Goal: Task Accomplishment & Management: Manage account settings

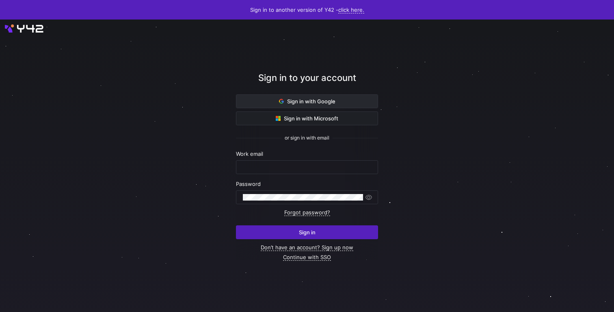
click at [320, 96] on span at bounding box center [307, 101] width 141 height 13
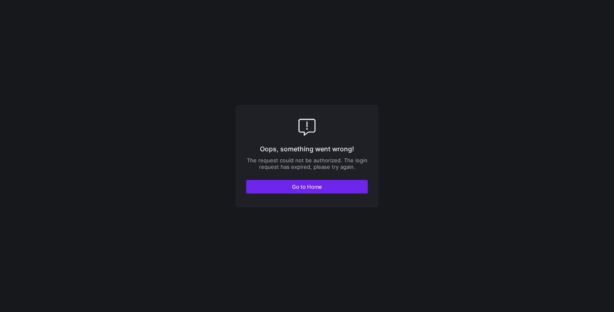
click at [283, 191] on span "button" at bounding box center [307, 186] width 121 height 13
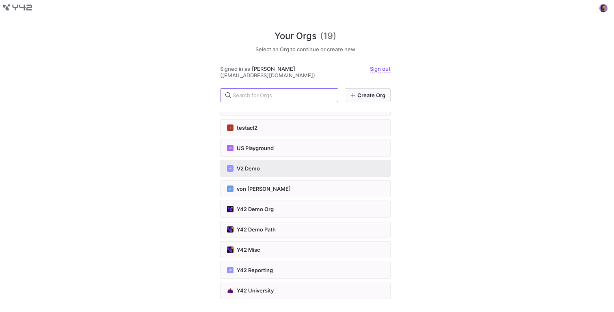
scroll to position [59, 0]
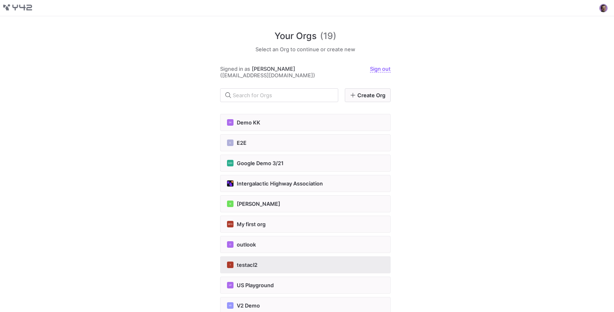
click at [252, 266] on span "testacl2" at bounding box center [247, 264] width 21 height 7
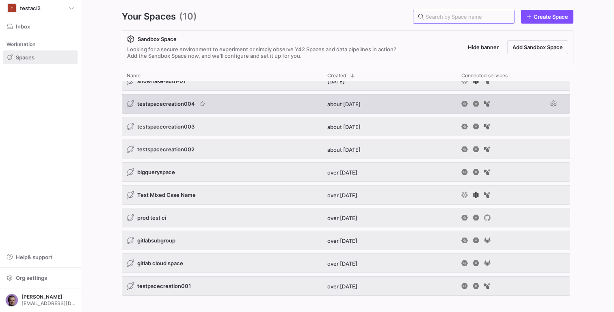
scroll to position [6, 0]
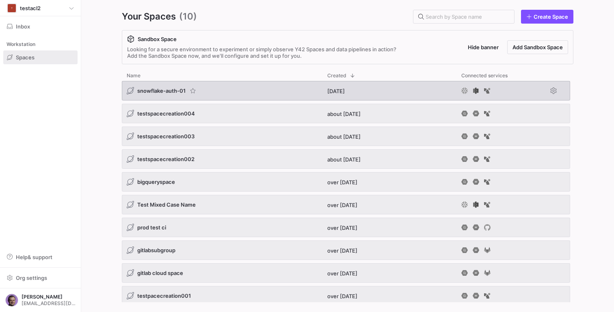
click at [169, 91] on span "snowflake-auth-01" at bounding box center [161, 90] width 48 height 7
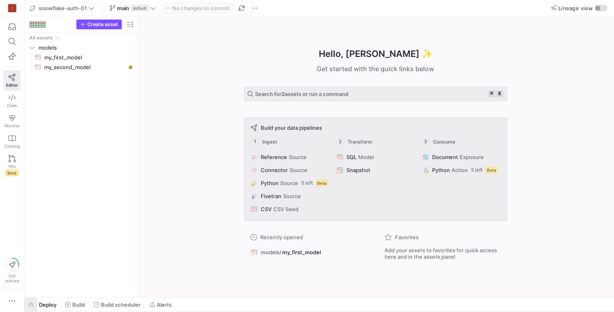
click at [33, 301] on span "button" at bounding box center [30, 304] width 13 height 14
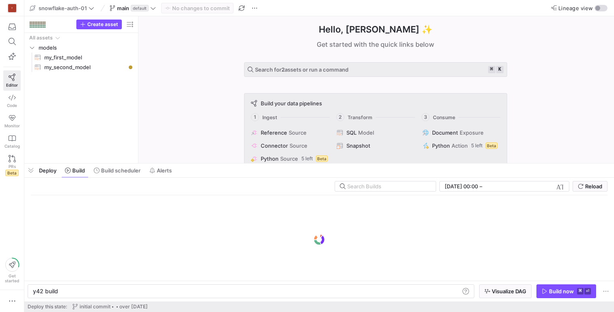
scroll to position [0, 24]
click at [169, 164] on div at bounding box center [319, 163] width 590 height 3
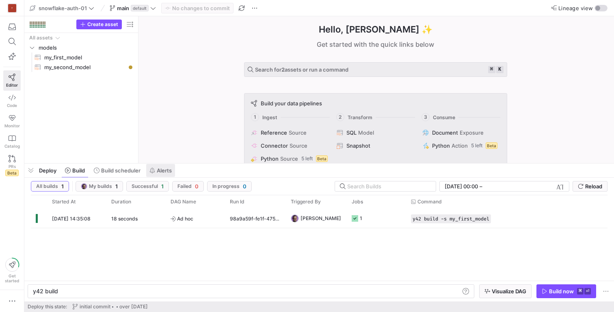
click at [168, 168] on span "Alerts" at bounding box center [164, 170] width 15 height 7
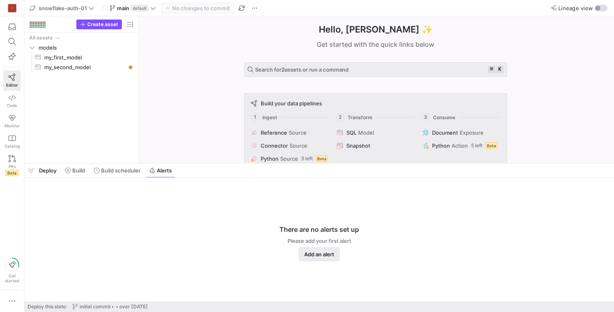
click at [313, 252] on span "Add an alert" at bounding box center [319, 254] width 30 height 7
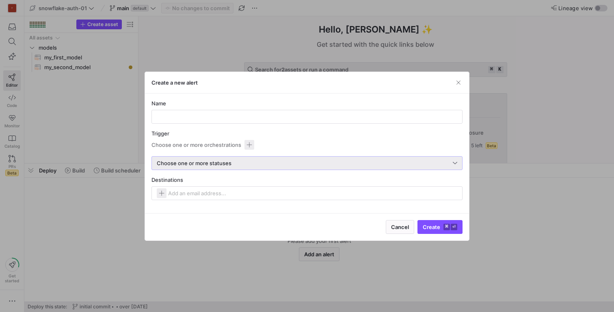
click at [241, 165] on div "Choose one or more statuses" at bounding box center [305, 163] width 296 height 7
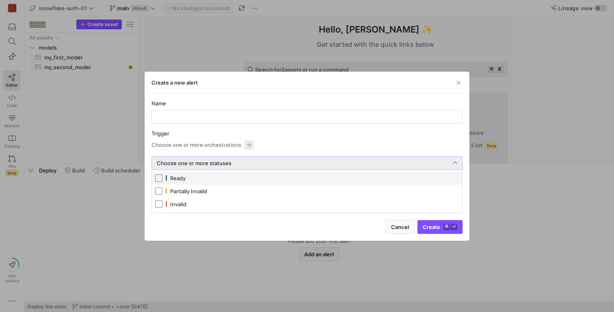
click at [242, 165] on div at bounding box center [307, 156] width 614 height 312
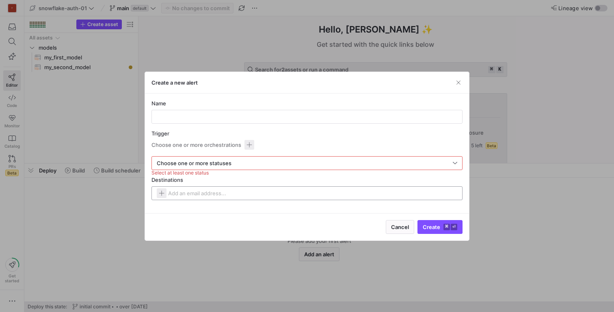
click at [212, 195] on input at bounding box center [209, 193] width 82 height 7
click at [162, 193] on span "button" at bounding box center [162, 193] width 10 height 10
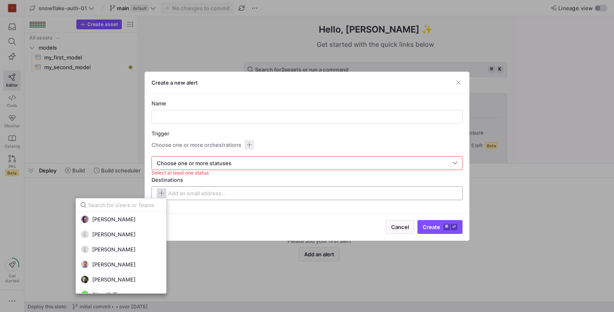
click at [162, 193] on div at bounding box center [307, 156] width 614 height 312
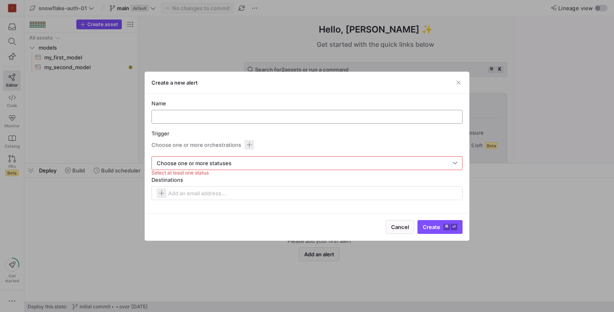
click at [180, 111] on div at bounding box center [306, 116] width 297 height 13
click at [248, 143] on span "button" at bounding box center [250, 145] width 10 height 10
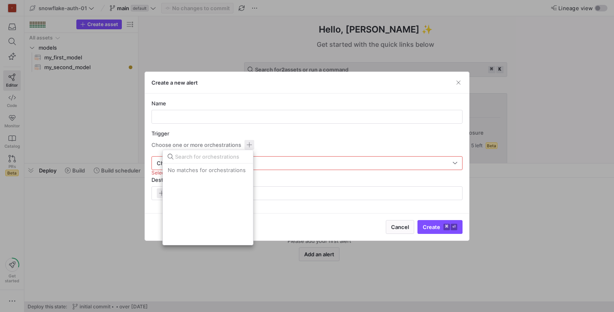
click at [247, 141] on div at bounding box center [307, 156] width 614 height 312
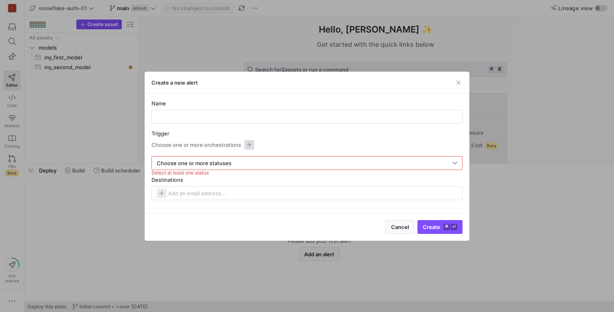
click at [247, 142] on span "button" at bounding box center [250, 145] width 10 height 10
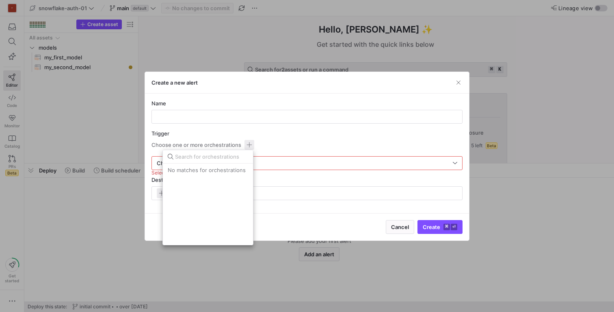
click at [251, 139] on div at bounding box center [307, 156] width 614 height 312
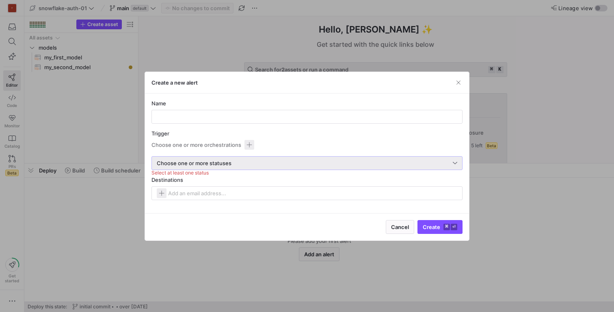
click at [243, 162] on div "Choose one or more statuses" at bounding box center [305, 163] width 296 height 7
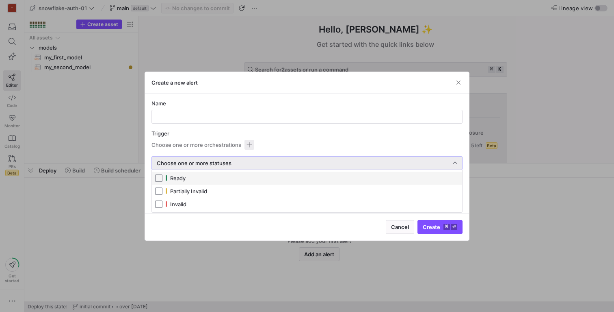
click at [247, 154] on div at bounding box center [307, 156] width 614 height 312
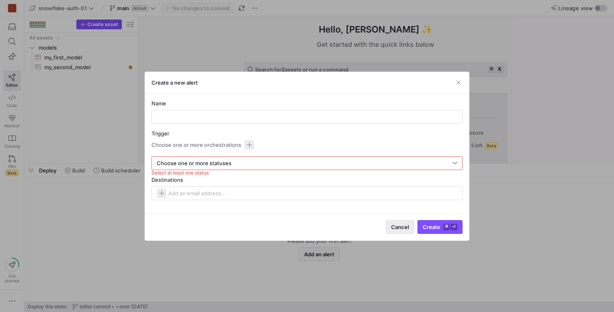
click at [398, 224] on span "Cancel" at bounding box center [400, 227] width 18 height 7
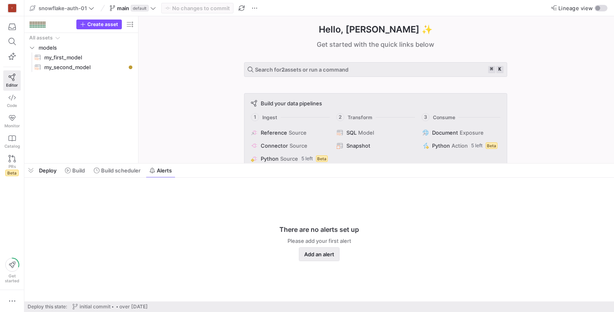
click at [315, 249] on span "button" at bounding box center [320, 253] width 40 height 13
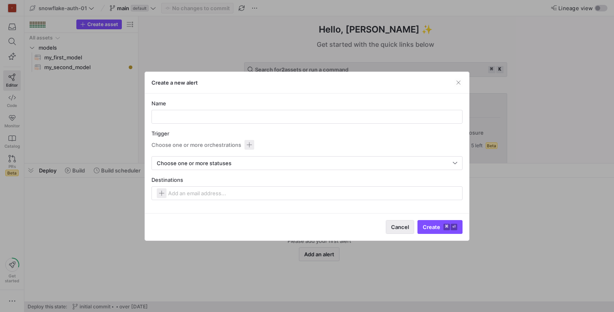
click at [406, 225] on span "Cancel" at bounding box center [400, 227] width 18 height 7
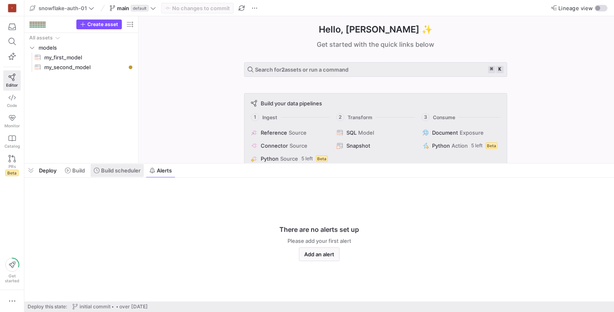
click at [125, 176] on span at bounding box center [117, 170] width 53 height 13
click at [162, 169] on span "Alerts" at bounding box center [164, 170] width 15 height 7
click at [317, 250] on span "button" at bounding box center [320, 253] width 40 height 13
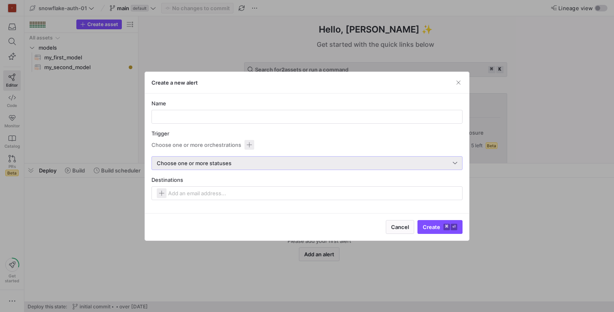
click at [193, 163] on span "Choose one or more statuses" at bounding box center [194, 163] width 75 height 7
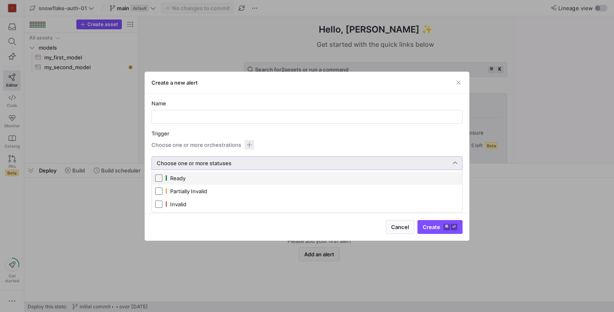
click at [193, 163] on div at bounding box center [307, 156] width 614 height 312
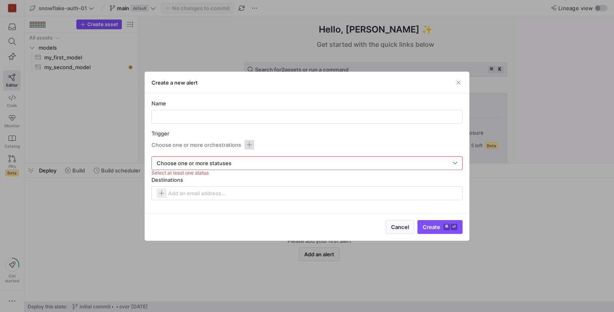
click at [248, 145] on span "button" at bounding box center [250, 145] width 10 height 10
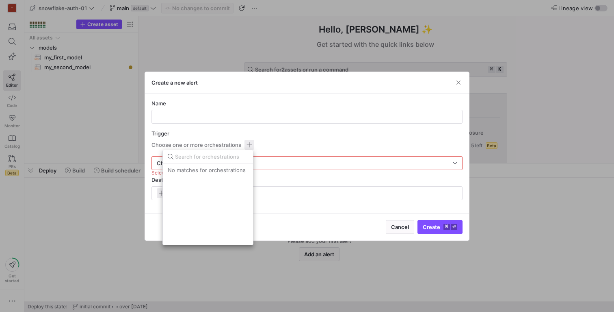
click at [221, 169] on div "No matches for orchestrations" at bounding box center [208, 169] width 90 height 13
click at [198, 169] on div "No matches for orchestrations" at bounding box center [208, 169] width 90 height 13
click at [195, 161] on div at bounding box center [211, 156] width 73 height 13
click at [394, 230] on div at bounding box center [307, 156] width 614 height 312
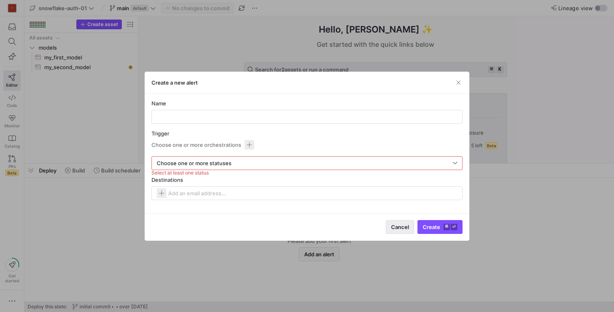
click at [395, 227] on span "Cancel" at bounding box center [400, 227] width 18 height 7
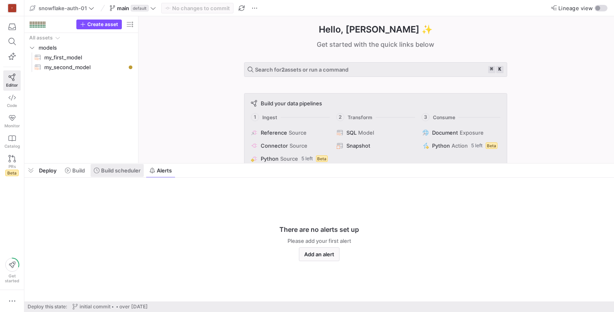
click at [111, 172] on span "Build scheduler" at bounding box center [120, 170] width 39 height 7
click at [79, 167] on span "Build" at bounding box center [78, 170] width 13 height 7
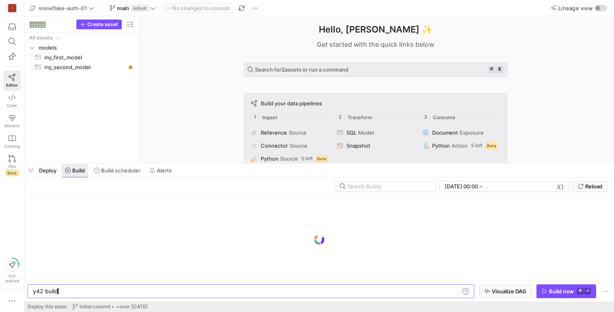
scroll to position [0, 24]
click at [38, 171] on div "Deploy Build Build scheduler Alerts" at bounding box center [99, 170] width 151 height 14
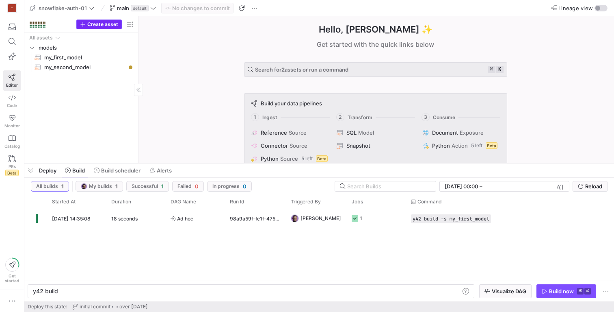
click at [101, 27] on span "Create asset" at bounding box center [102, 25] width 31 height 6
click at [124, 172] on span "Build scheduler" at bounding box center [120, 170] width 39 height 7
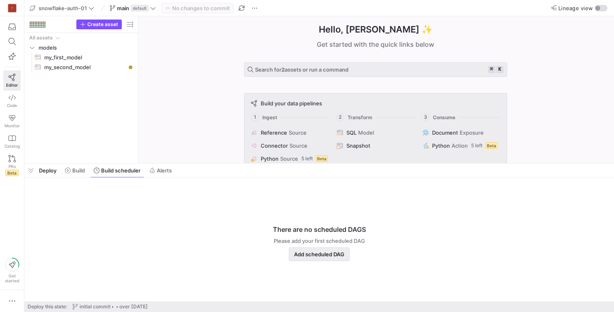
click at [323, 256] on span "Add scheduled DAG" at bounding box center [319, 254] width 50 height 7
click at [83, 174] on span at bounding box center [75, 170] width 26 height 13
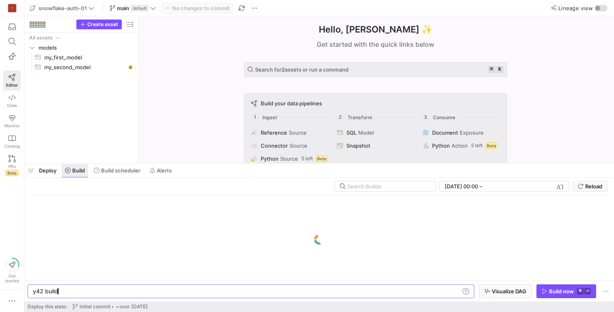
scroll to position [0, 24]
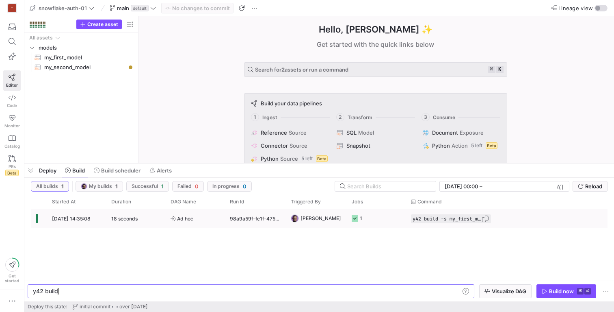
click at [488, 217] on span "button" at bounding box center [486, 219] width 8 height 8
click at [128, 172] on span "Build scheduler" at bounding box center [120, 170] width 39 height 7
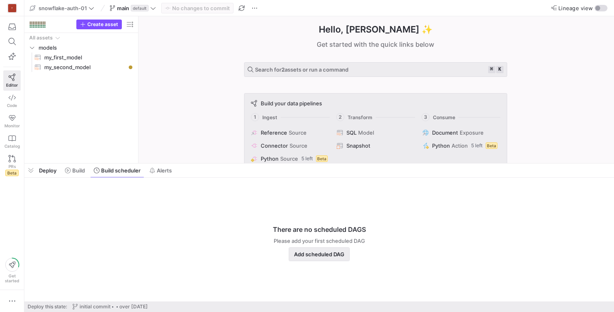
click at [295, 251] on span "Add scheduled DAG" at bounding box center [319, 254] width 50 height 7
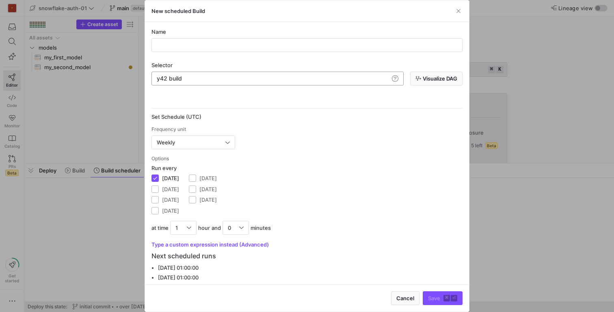
click at [186, 74] on div "y42 build y42 build" at bounding box center [278, 79] width 252 height 14
click at [184, 77] on div "y42 build" at bounding box center [273, 78] width 232 height 7
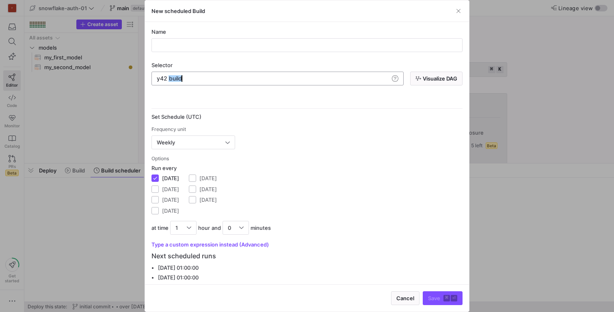
click at [184, 77] on div "y42 build" at bounding box center [273, 78] width 232 height 7
type textarea "y42 build -s my_first_model"
click at [173, 39] on div at bounding box center [306, 45] width 297 height 13
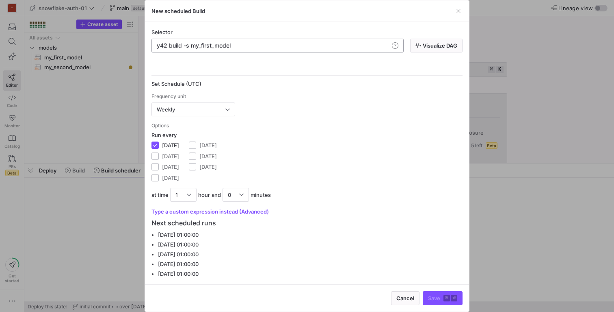
scroll to position [0, 0]
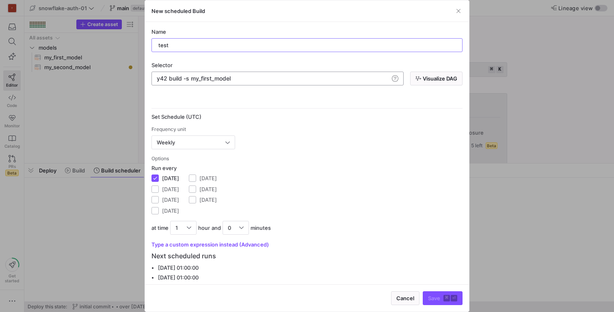
type input "test"
click at [269, 96] on div "Schedule options" at bounding box center [307, 101] width 311 height 13
click at [295, 117] on div "Set Schedule (UTC)" at bounding box center [307, 116] width 311 height 7
click at [436, 297] on span "Save ⌘ ⏎" at bounding box center [442, 298] width 29 height 7
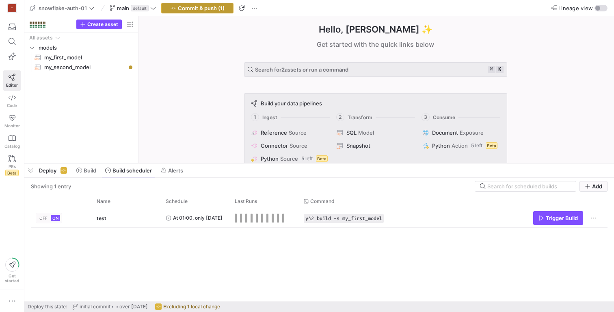
click at [209, 7] on span "Commit & push (1)" at bounding box center [201, 8] width 47 height 7
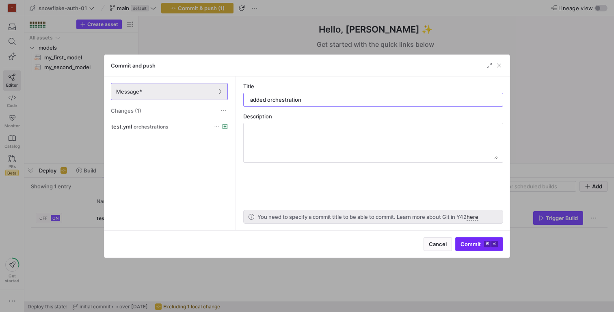
type input "added orchestration"
click at [476, 247] on span "submit" at bounding box center [479, 243] width 47 height 13
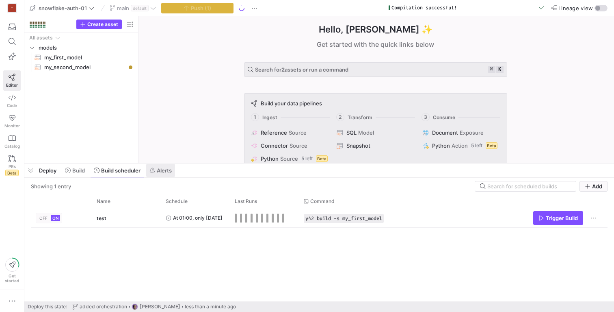
click at [151, 167] on icon at bounding box center [153, 170] width 6 height 6
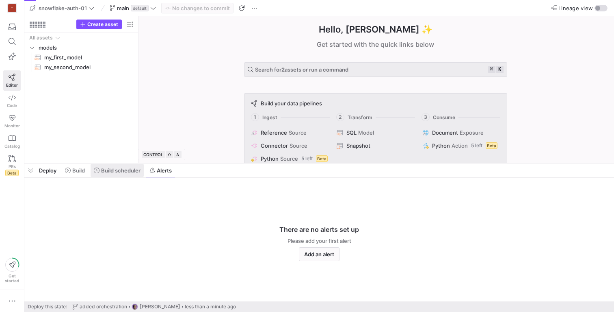
click at [120, 171] on span "Build scheduler" at bounding box center [120, 170] width 39 height 7
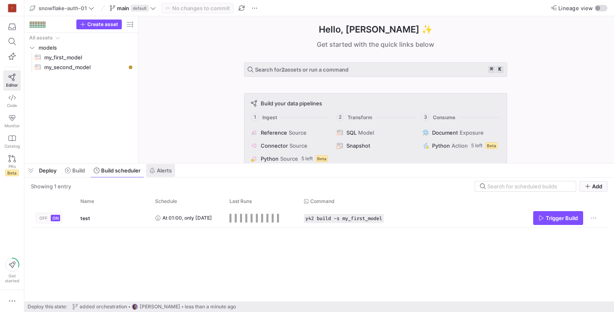
click at [152, 176] on span at bounding box center [160, 170] width 29 height 13
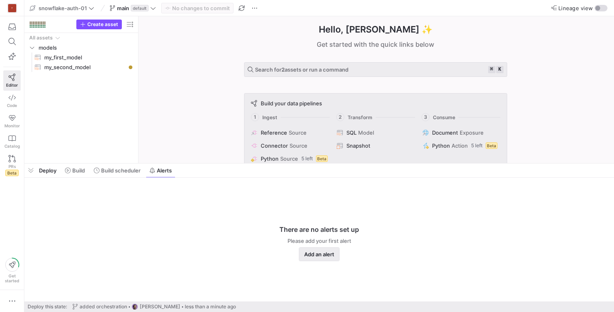
click at [317, 249] on span "button" at bounding box center [320, 253] width 40 height 13
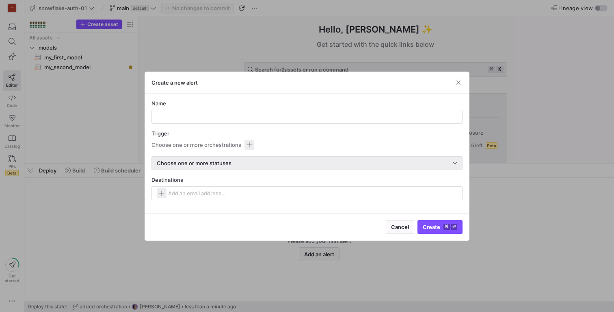
click at [181, 167] on div "Choose one or more statuses" at bounding box center [307, 162] width 301 height 13
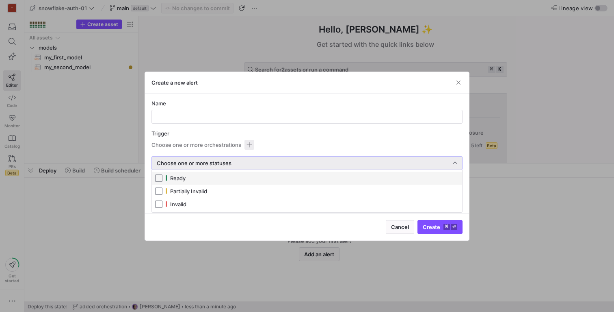
click at [175, 139] on div at bounding box center [307, 156] width 614 height 312
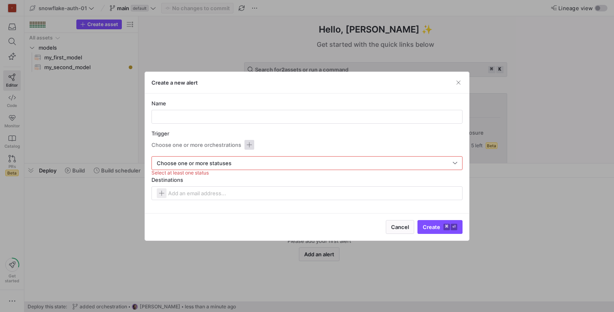
click at [245, 143] on span "button" at bounding box center [250, 145] width 10 height 10
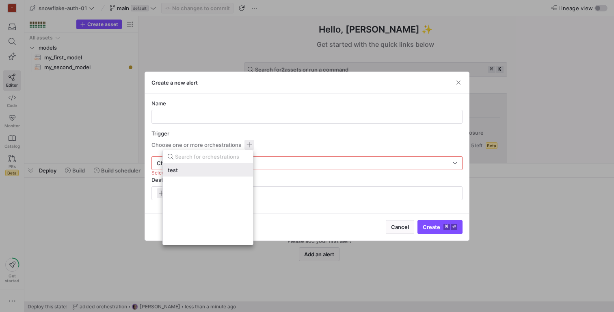
click at [179, 167] on div "test" at bounding box center [208, 170] width 80 height 7
click at [273, 168] on div at bounding box center [307, 156] width 614 height 312
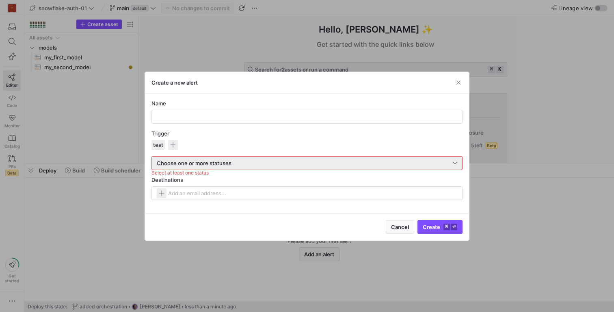
click at [264, 166] on div "Choose one or more statuses" at bounding box center [307, 162] width 301 height 13
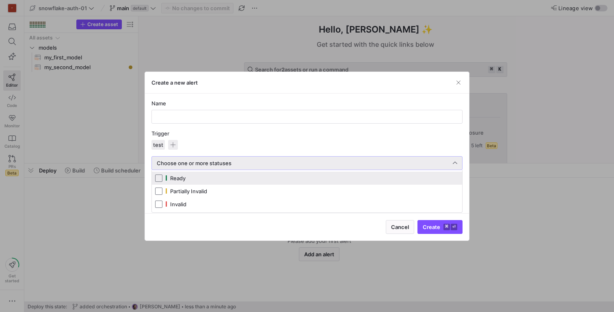
click at [179, 178] on span "Ready" at bounding box center [177, 178] width 15 height 7
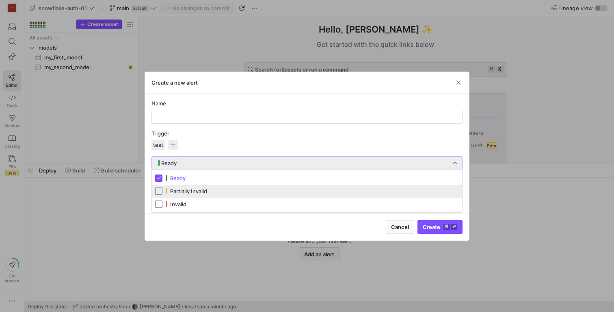
click at [178, 195] on mat-option "Partially Invalid" at bounding box center [307, 191] width 310 height 13
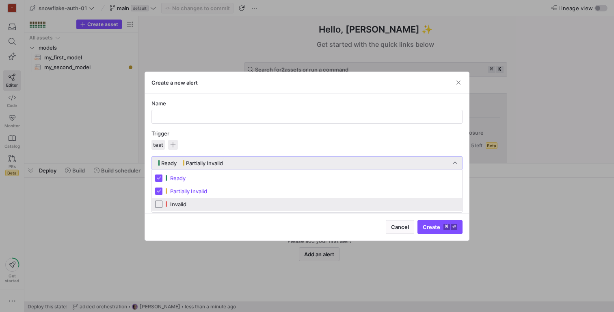
click at [158, 203] on mat-pseudo-checkbox at bounding box center [158, 203] width 7 height 7
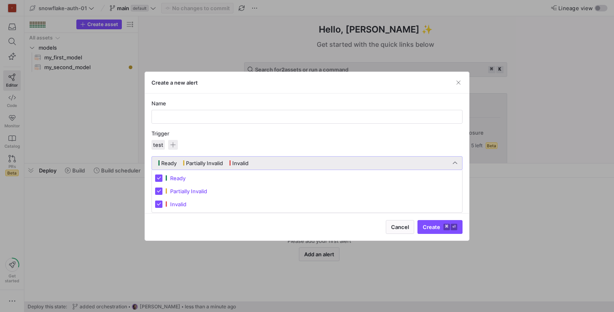
click at [228, 125] on div at bounding box center [307, 156] width 614 height 312
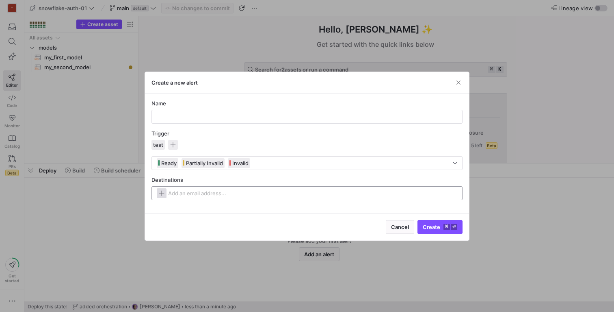
click at [160, 198] on span "button" at bounding box center [162, 193] width 10 height 10
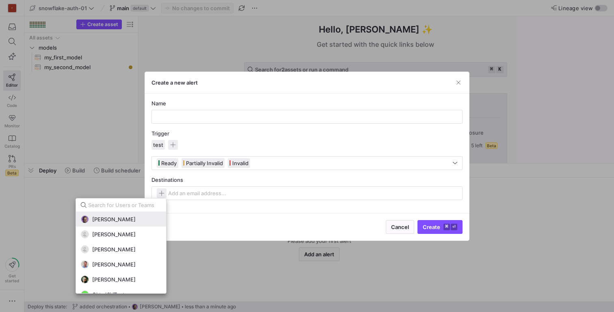
click at [137, 212] on button "[PERSON_NAME]" at bounding box center [121, 219] width 90 height 15
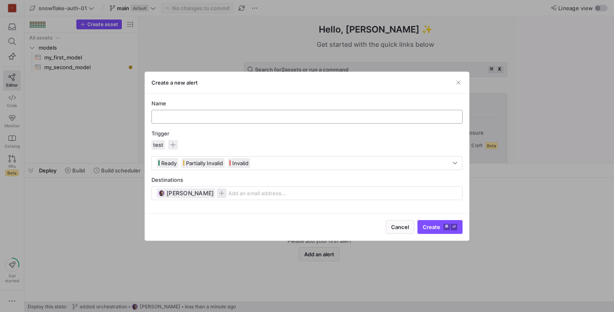
click at [194, 111] on div at bounding box center [306, 116] width 297 height 13
type input "Alert"
click at [443, 228] on span "Create ⌘ ⏎" at bounding box center [440, 227] width 35 height 7
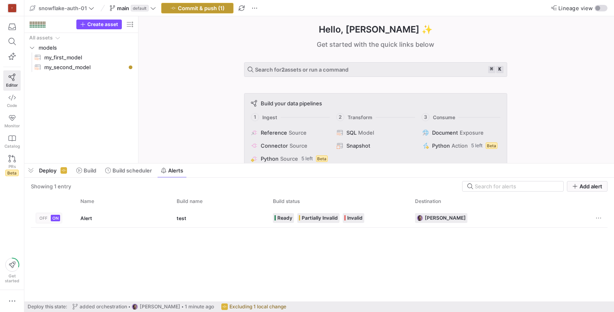
click at [211, 7] on span "Commit & push (1)" at bounding box center [201, 8] width 47 height 7
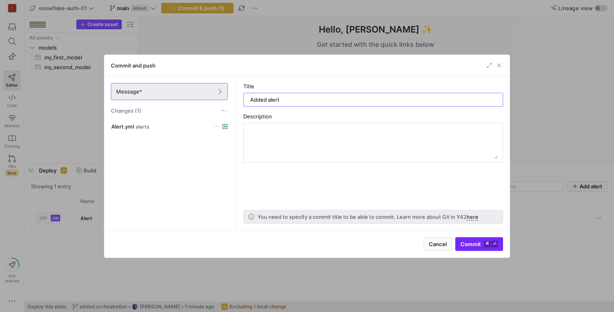
type input "Added alert"
click at [475, 241] on span "Commit ⌘ ⏎" at bounding box center [479, 244] width 37 height 7
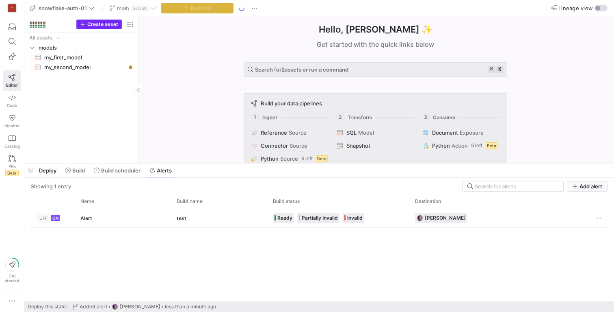
click at [106, 26] on span "Create asset" at bounding box center [102, 25] width 31 height 6
click at [116, 174] on span at bounding box center [117, 170] width 53 height 13
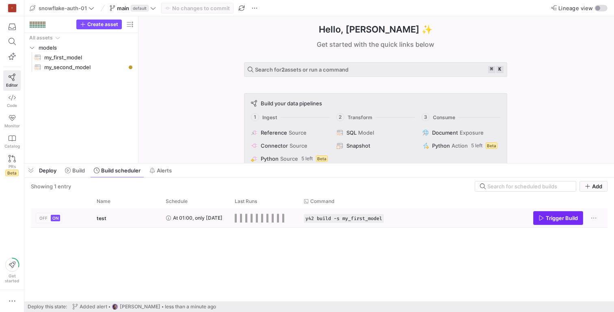
click at [552, 219] on span "Trigger Build" at bounding box center [562, 218] width 32 height 7
click at [100, 215] on span "test" at bounding box center [102, 217] width 10 height 19
click at [74, 171] on span "Build" at bounding box center [78, 170] width 13 height 7
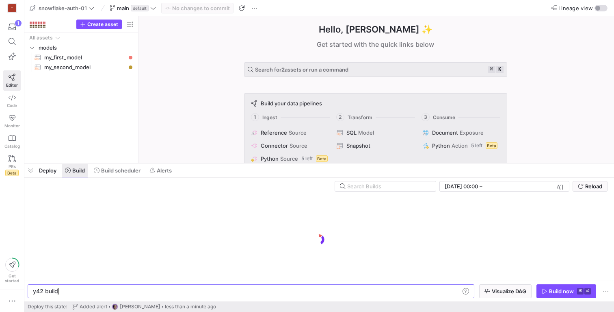
scroll to position [0, 24]
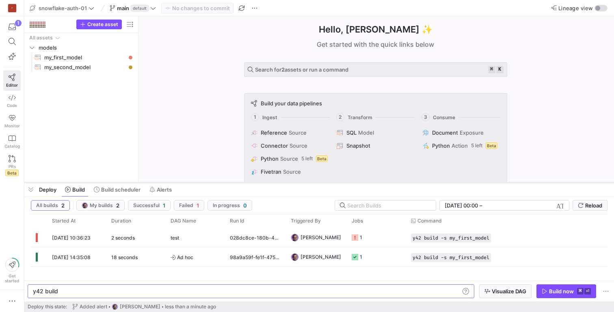
drag, startPoint x: 255, startPoint y: 164, endPoint x: 258, endPoint y: 183, distance: 19.4
click at [258, 183] on div at bounding box center [319, 182] width 590 height 3
drag, startPoint x: 234, startPoint y: 182, endPoint x: 240, endPoint y: 147, distance: 35.5
click at [239, 180] on div at bounding box center [319, 181] width 590 height 3
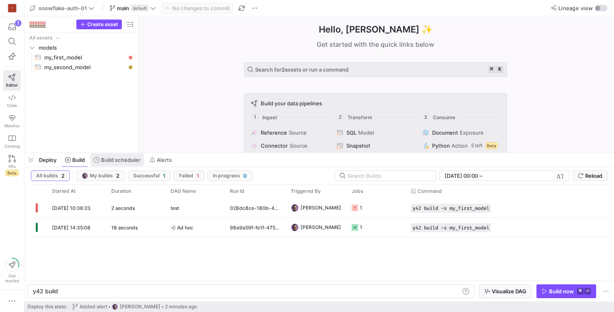
click at [117, 158] on span "Build scheduler" at bounding box center [120, 159] width 39 height 7
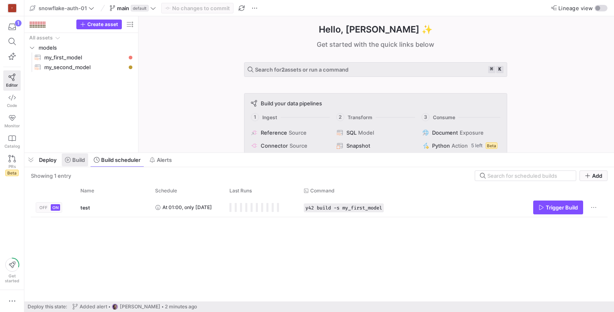
click at [82, 158] on span "Build" at bounding box center [78, 159] width 13 height 7
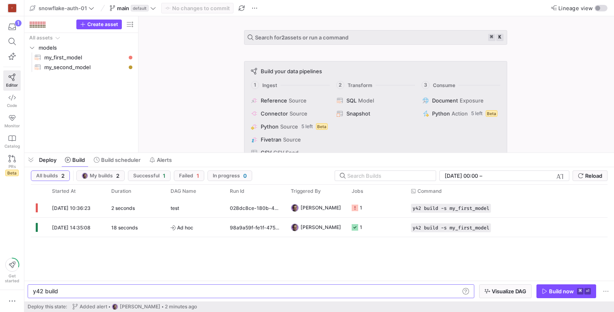
scroll to position [65, 0]
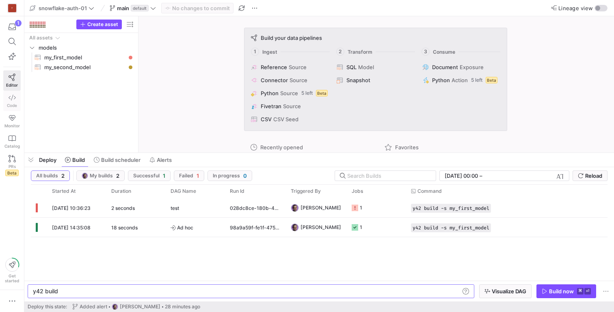
click at [14, 103] on span "Code" at bounding box center [12, 105] width 10 height 5
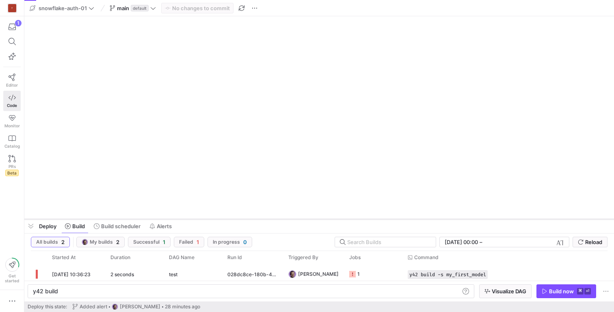
drag, startPoint x: 236, startPoint y: 208, endPoint x: 232, endPoint y: 223, distance: 15.7
click at [232, 221] on div at bounding box center [319, 218] width 590 height 3
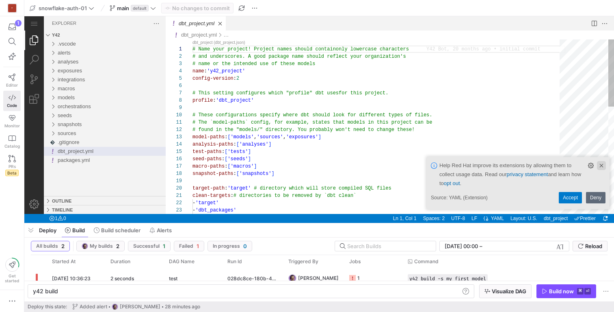
click at [602, 165] on link "Clear Notification (⌘Backspace)" at bounding box center [601, 165] width 9 height 9
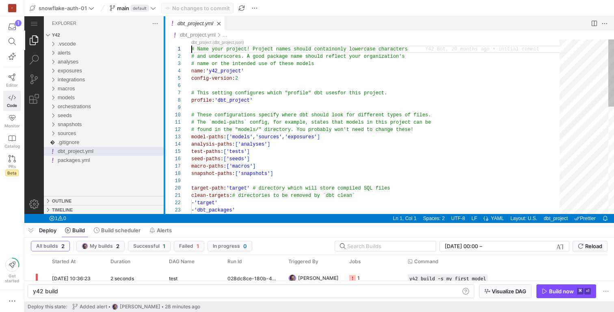
drag, startPoint x: 165, startPoint y: 95, endPoint x: 134, endPoint y: 95, distance: 30.5
click at [164, 95] on div at bounding box center [165, 115] width 2 height 198
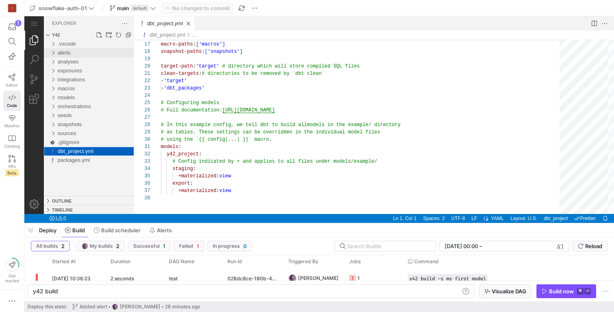
click at [52, 54] on div "alerts" at bounding box center [53, 52] width 12 height 9
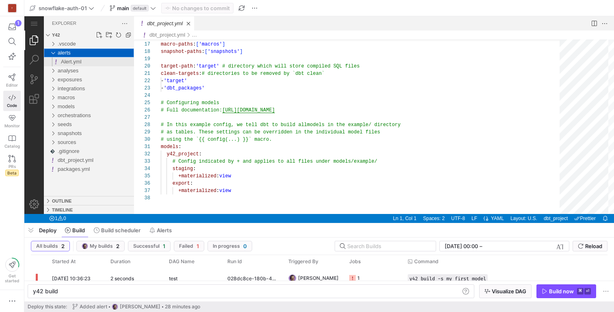
click at [76, 61] on span "Alert.yml" at bounding box center [71, 62] width 21 height 6
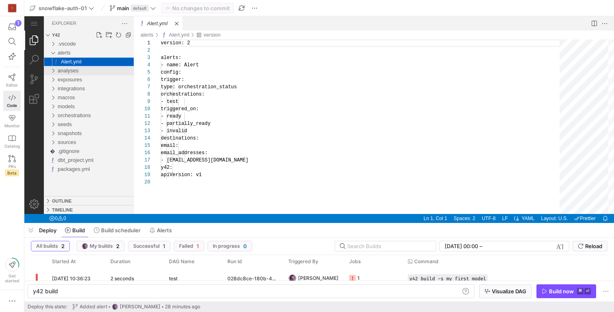
scroll to position [73, 0]
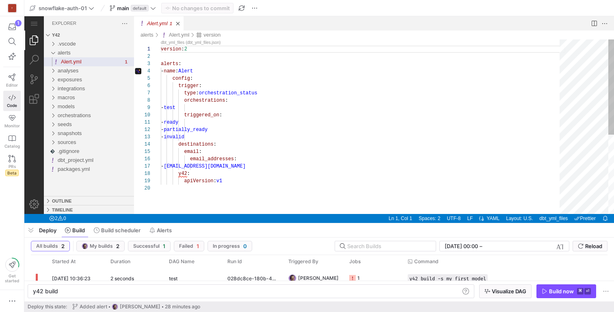
click at [284, 87] on div "version : 2 alerts : - name : Alert config : trigger : type : orchestration_sta…" at bounding box center [363, 198] width 405 height 319
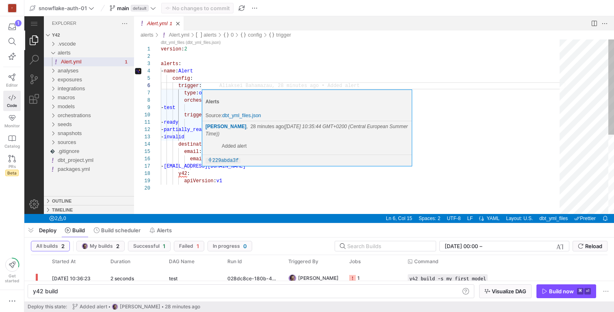
click at [277, 124] on p "[PERSON_NAME] , 28 minutes ago ([DATE] 10:35:44 GMT+0200 (Central European Summ…" at bounding box center [307, 130] width 203 height 15
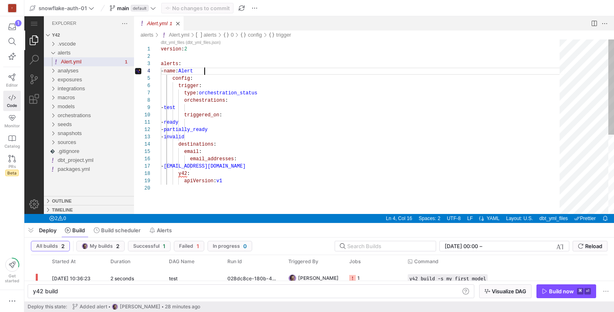
scroll to position [22, 44]
click at [269, 73] on div "version : 2 alerts : - name : Alert config : trigger : type : orchestration_sta…" at bounding box center [363, 198] width 405 height 319
click at [315, 125] on div "version : 2 alerts : - name : Alert config : trigger : type : orchestration_sta…" at bounding box center [363, 198] width 405 height 319
click at [228, 140] on div "version : 2 alerts : - name : Alert config : trigger : type : orchestration_sta…" at bounding box center [363, 198] width 405 height 319
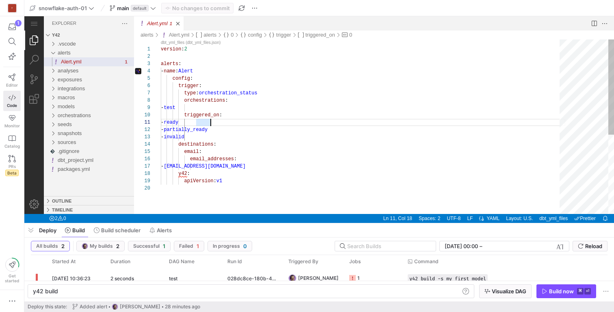
scroll to position [15, 56]
click at [228, 143] on div "version : 2 alerts : - name : Alert config : trigger : type : orchestration_sta…" at bounding box center [363, 198] width 405 height 319
click at [191, 154] on div "version : 2 alerts : - name : Alert config : trigger : type : orchestration_sta…" at bounding box center [363, 198] width 405 height 319
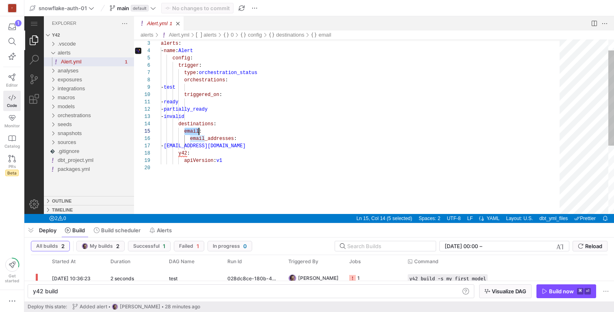
click at [320, 136] on div "alerts : - name : Alert config : trigger : type : orchestration_status orchestr…" at bounding box center [363, 178] width 405 height 319
click at [195, 133] on div "alerts : - name : Alert config : trigger : type : orchestration_status orchestr…" at bounding box center [363, 178] width 405 height 319
click at [255, 80] on div "alerts : - name : Alert config : trigger : type : orchestration_status orchestr…" at bounding box center [363, 178] width 405 height 319
click at [252, 164] on div "alerts : - name : Alert config : trigger : type : orchestration_status orchestr…" at bounding box center [363, 178] width 405 height 319
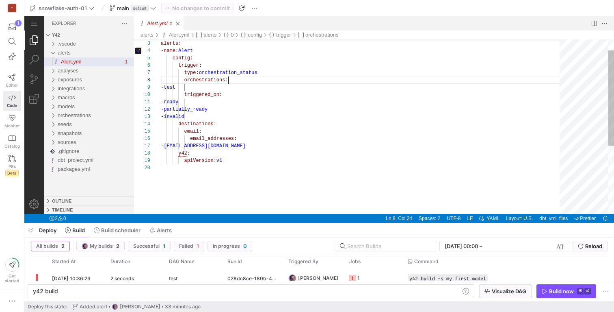
scroll to position [59, 65]
click at [289, 143] on div "alerts : - name : Alert config : trigger : type : orchestration_status orchestr…" at bounding box center [363, 178] width 405 height 319
paste textarea "channels: - id: C024BE91L name: alerts"
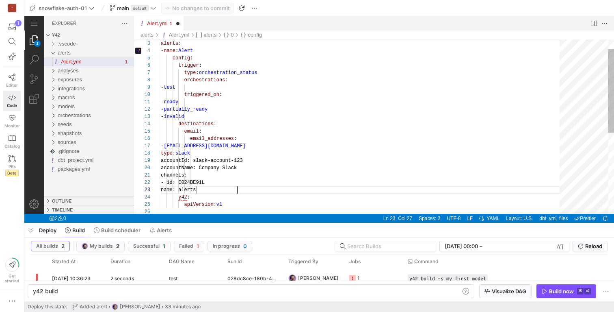
scroll to position [15, 76]
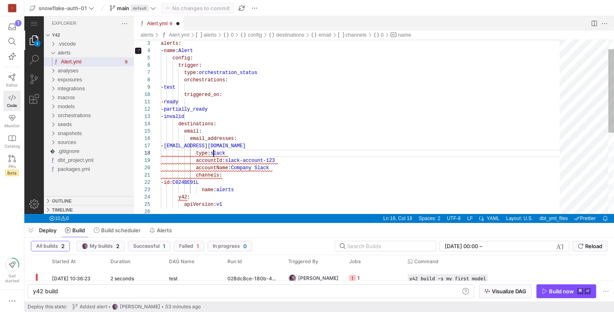
click at [214, 155] on div "alerts : - name : Alert config : trigger : type : orchestration_status orchestr…" at bounding box center [363, 200] width 405 height 363
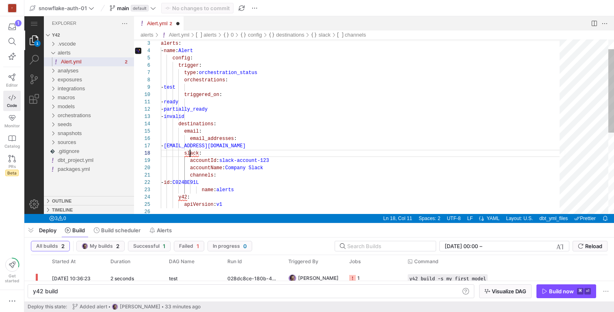
scroll to position [51, 29]
click at [191, 156] on div "alerts : - name : Alert config : trigger : type : orchestration_status orchestr…" at bounding box center [363, 200] width 405 height 363
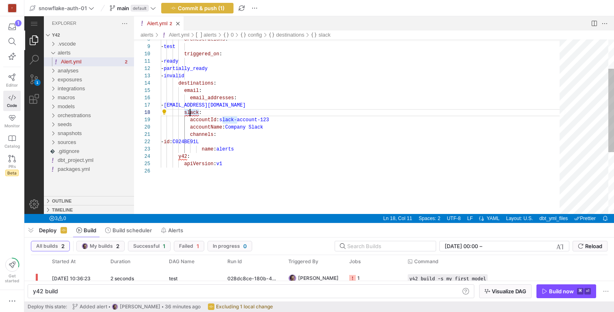
click at [193, 114] on div "orchestrations : - test triggered_on : - ready - partially_ready - invalid dest…" at bounding box center [363, 159] width 405 height 363
paste textarea "slack_webhoo"
type textarea "- ready - partially_ready - invalid destinations: email: email_addresses: - [EM…"
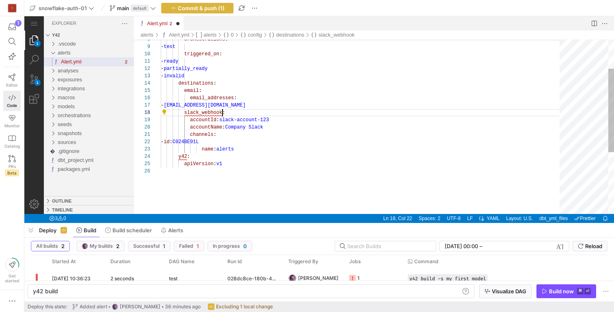
click at [237, 115] on div "orchestrations : - test triggered_on : - ready - partially_ready - invalid dest…" at bounding box center [363, 159] width 405 height 363
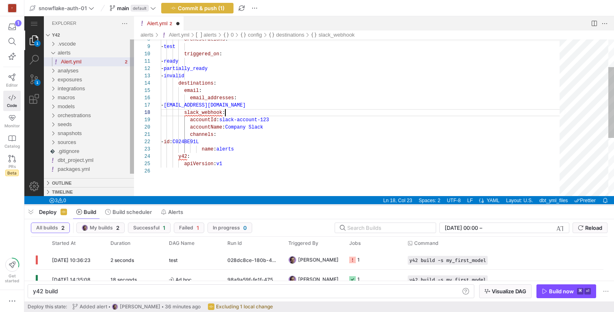
drag, startPoint x: 281, startPoint y: 223, endPoint x: 283, endPoint y: 204, distance: 18.4
click at [154, 48] on div at bounding box center [145, 45] width 17 height 6
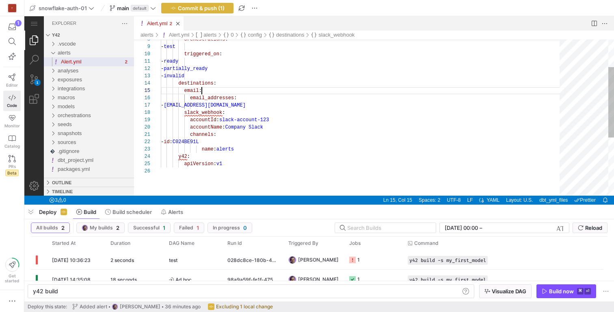
click at [363, 94] on div "orchestrations : - test triggered_on : - ready - partially_ready - invalid dest…" at bounding box center [363, 150] width 405 height 345
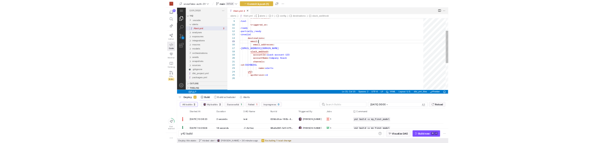
scroll to position [29, 41]
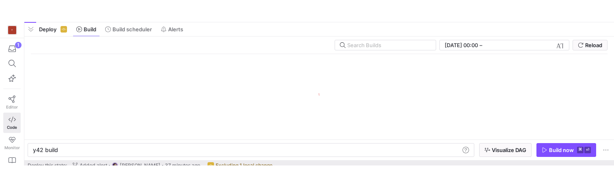
scroll to position [0, 24]
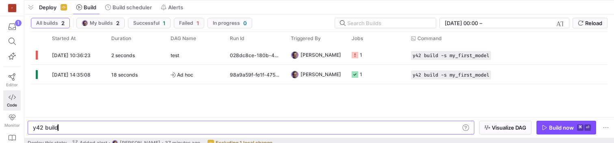
click at [333, 140] on div "Deploy this state: Added alert [PERSON_NAME] 37 minutes ago Excluding 1 local c…" at bounding box center [320, 143] width 584 height 11
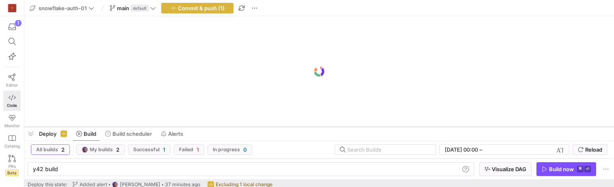
drag, startPoint x: 205, startPoint y: 38, endPoint x: 208, endPoint y: 127, distance: 89.0
click at [208, 127] on div at bounding box center [319, 126] width 590 height 3
click at [33, 134] on span "button" at bounding box center [30, 135] width 13 height 14
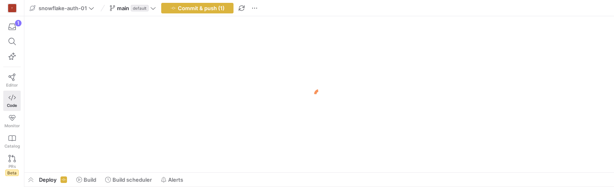
click at [219, 117] on div at bounding box center [319, 94] width 590 height 156
click at [9, 78] on icon at bounding box center [12, 77] width 7 height 7
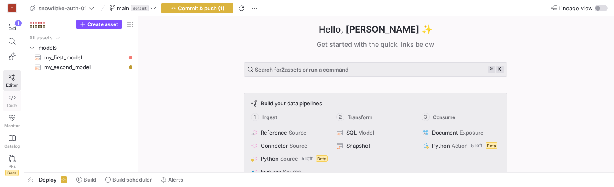
click at [15, 98] on link "Code" at bounding box center [11, 101] width 17 height 20
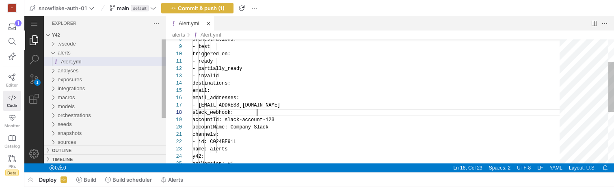
scroll to position [51, 65]
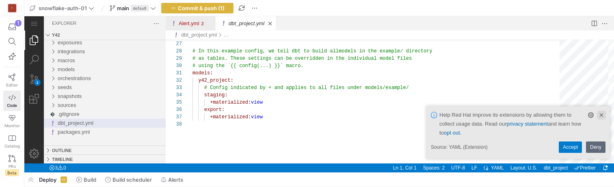
click at [600, 114] on link "Clear Notification (⌘Backspace)" at bounding box center [601, 115] width 9 height 9
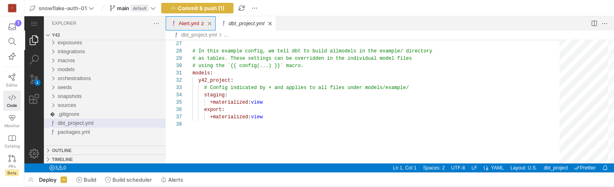
click at [194, 26] on link "Alert.yml" at bounding box center [189, 23] width 21 height 6
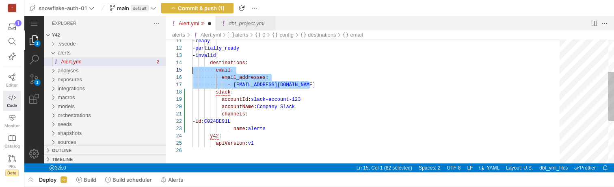
scroll to position [29, 0]
drag, startPoint x: 317, startPoint y: 85, endPoint x: 165, endPoint y: 72, distance: 152.5
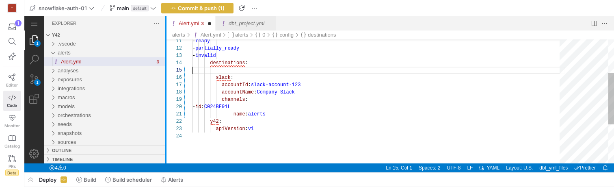
type textarea "- ready - partially_ready - invalid destinations: slack: accountId: slack-accou…"
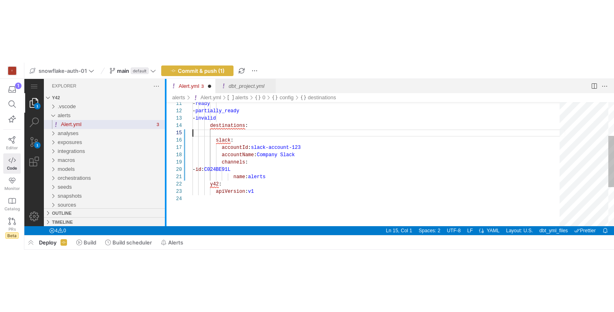
scroll to position [22, 56]
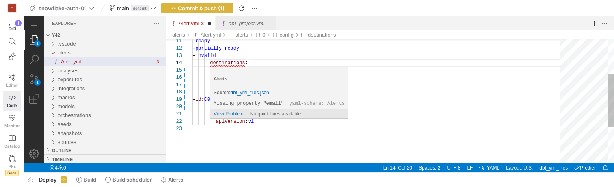
click at [256, 94] on link "dbt_yml_files.json" at bounding box center [249, 93] width 39 height 6
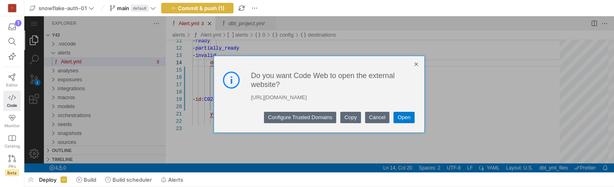
drag, startPoint x: 380, startPoint y: 97, endPoint x: 240, endPoint y: 99, distance: 139.8
click at [240, 99] on div "Do you want Code Web to open the external website? https://y42.dev/vscode/schem…" at bounding box center [319, 86] width 203 height 32
copy div "https://y42.dev/vscode/schemas/dbt_yml_files.json"
click at [384, 99] on div "https://y42.dev/vscode/schemas/dbt_yml_files.json" at bounding box center [334, 97] width 166 height 9
drag, startPoint x: 382, startPoint y: 98, endPoint x: 332, endPoint y: 99, distance: 49.2
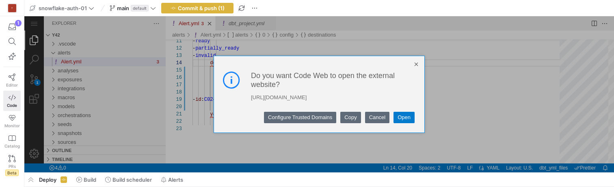
click at [332, 99] on div "https://y42.dev/vscode/schemas/dbt_yml_files.json" at bounding box center [334, 97] width 166 height 9
copy div "dbt_yml_files.json"
click at [356, 96] on div "https://y42.dev/vscode/schemas/dbt_yml_files.json" at bounding box center [334, 97] width 166 height 9
copy div "dbt_yml_files"
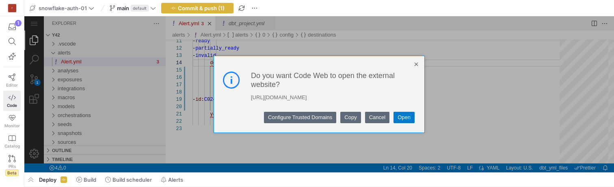
click at [380, 65] on ul at bounding box center [319, 64] width 203 height 9
click at [415, 63] on link "Close Dialog" at bounding box center [416, 64] width 9 height 9
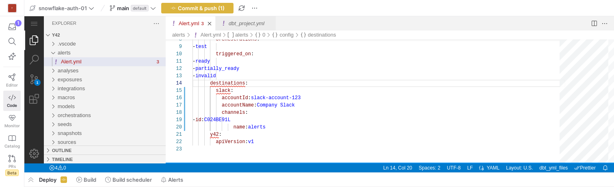
drag, startPoint x: 345, startPoint y: 163, endPoint x: 344, endPoint y: 180, distance: 17.1
click at [344, 16] on html "Alert.yml — y42 — Code - OSS — y42 1 Explorer y42 .vscode alerts Alert.yml anal…" at bounding box center [319, 16] width 590 height 0
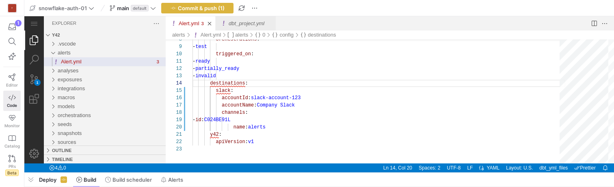
drag, startPoint x: 345, startPoint y: 171, endPoint x: 344, endPoint y: 189, distance: 17.9
click at [344, 143] on html "T 1 Editor Code Monitor Catalog PRs Beta Get started snowflake-auth-01 main def…" at bounding box center [307, 93] width 614 height 187
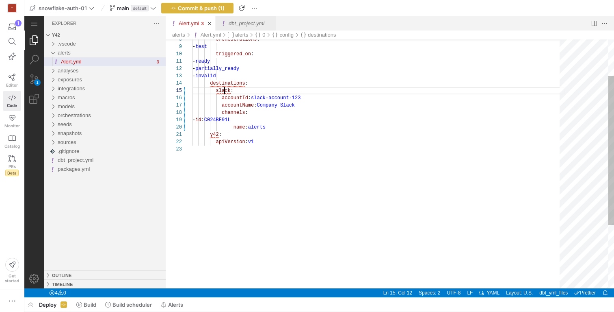
click at [224, 92] on div "- ready - partially_ready - invalid destinations : slack : accountId : slack-ac…" at bounding box center [379, 186] width 373 height 416
click at [226, 91] on div "- ready - partially_ready - invalid destinations : slack : accountId : slack-ac…" at bounding box center [379, 186] width 373 height 416
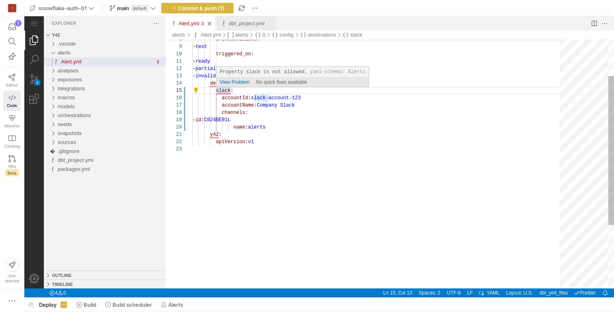
click at [206, 84] on div "- ready - partially_ready - invalid destinations : slack : accountId : slack-ac…" at bounding box center [379, 186] width 373 height 416
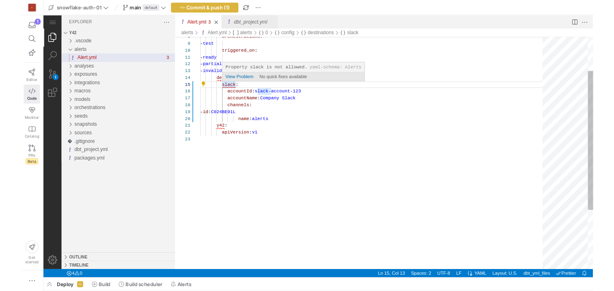
scroll to position [22, 15]
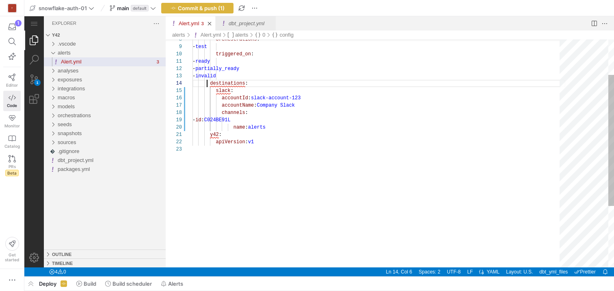
click at [251, 88] on div "- ready - partially_ready - invalid destinations : slack : accountId : slack-ac…" at bounding box center [379, 175] width 373 height 395
click at [241, 84] on div "- ready - partially_ready - invalid destinations : slack : accountId : slack-ac…" at bounding box center [379, 175] width 373 height 395
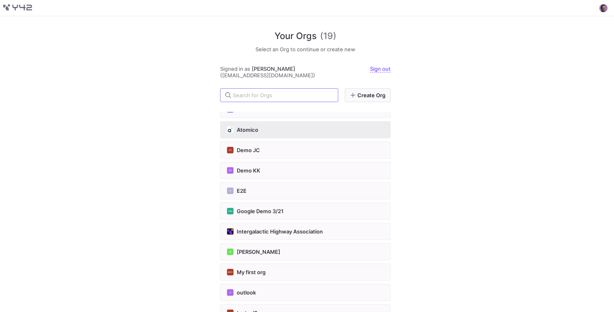
scroll to position [12, 0]
